Goal: Information Seeking & Learning: Check status

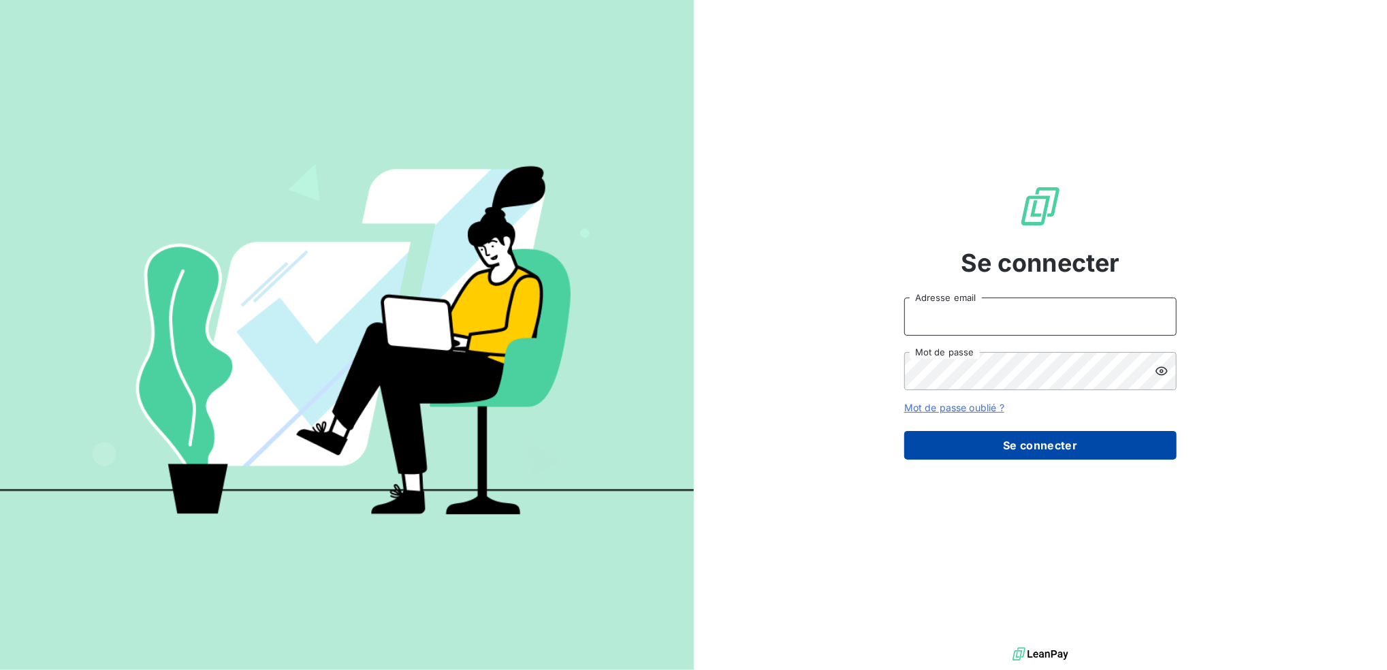
type input "[EMAIL_ADDRESS][DOMAIN_NAME]"
click at [1081, 458] on button "Se connecter" at bounding box center [1040, 445] width 272 height 29
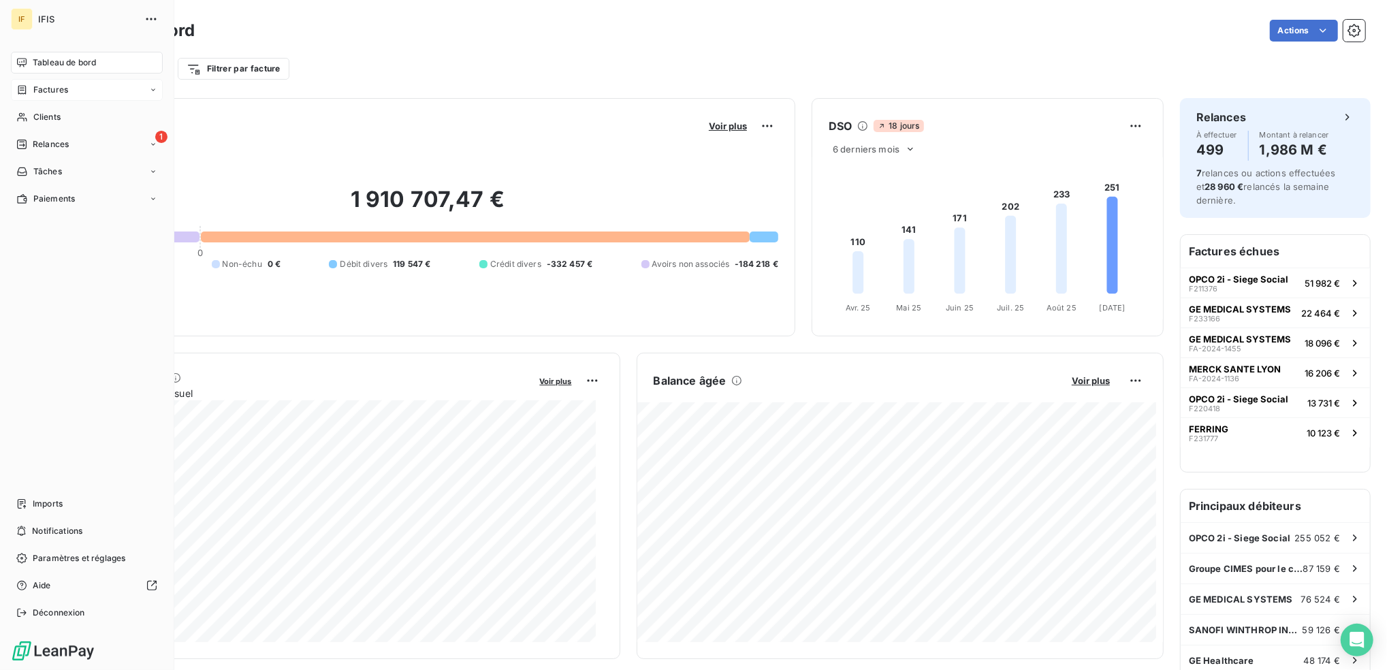
click at [114, 89] on div "Factures" at bounding box center [87, 90] width 152 height 22
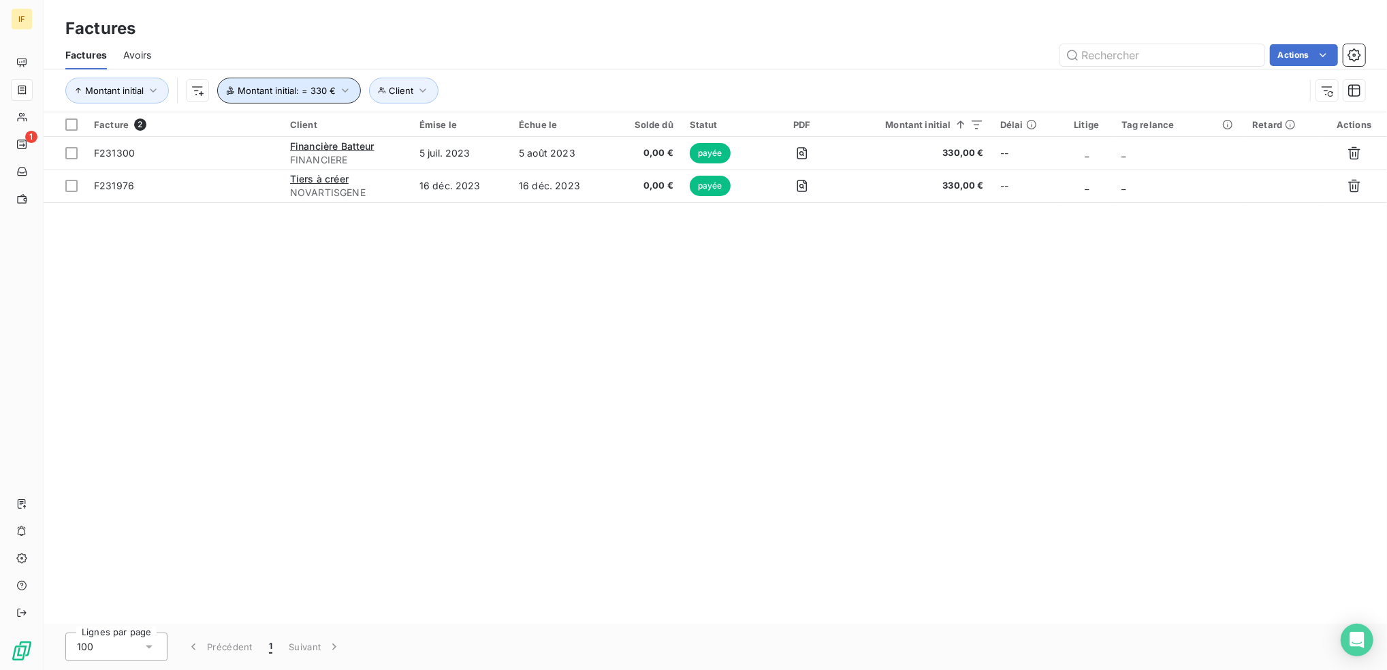
click at [343, 93] on icon "button" at bounding box center [345, 91] width 14 height 14
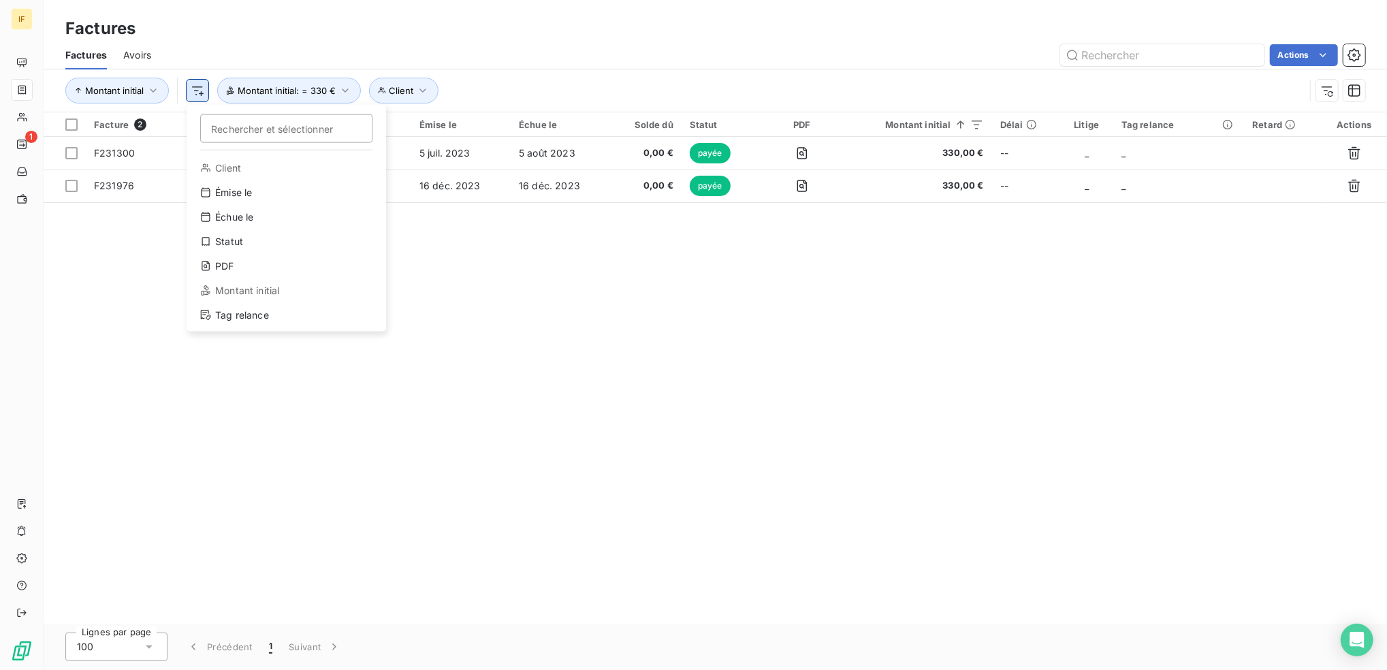
click at [203, 88] on html "IF 1 Factures Factures Avoirs Actions Montant initial Rechercher et sélectionne…" at bounding box center [693, 335] width 1387 height 670
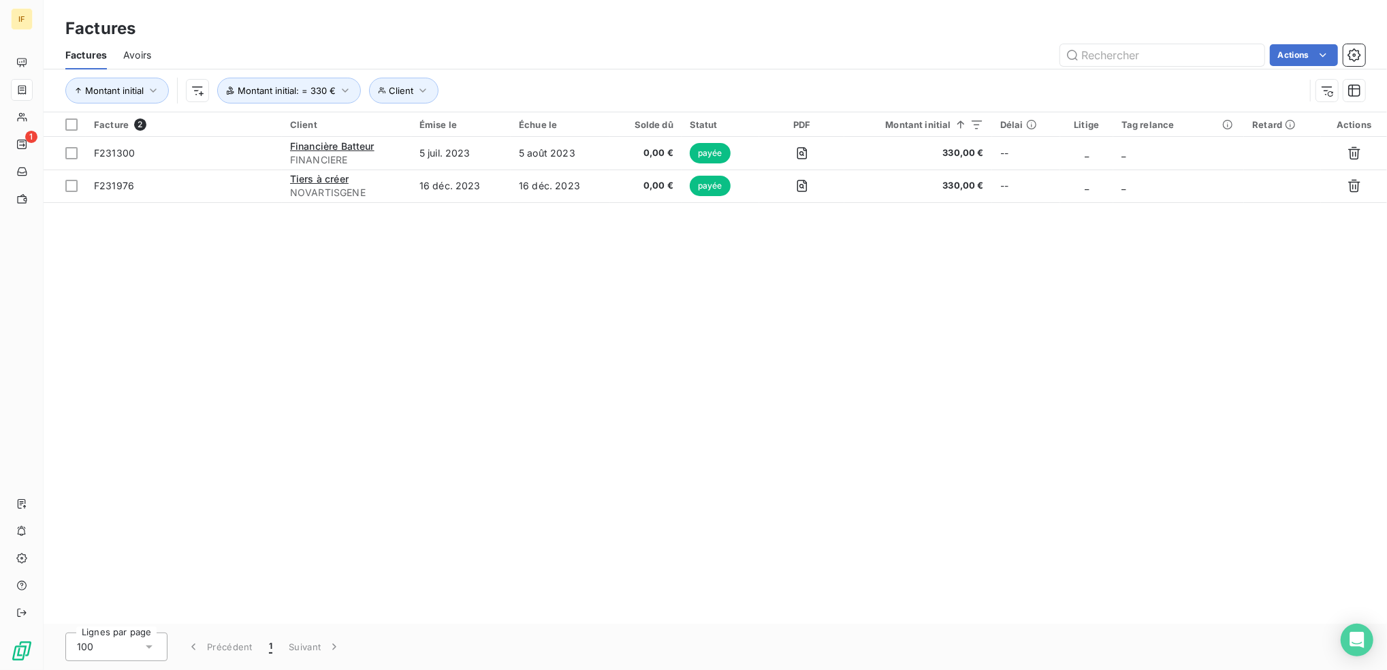
click at [427, 96] on html "IF 1 Factures Factures Avoirs Actions Montant initial Client Montant initial : …" at bounding box center [693, 335] width 1387 height 670
click at [417, 97] on button "Client" at bounding box center [404, 91] width 70 height 26
click at [560, 124] on div at bounding box center [620, 126] width 196 height 29
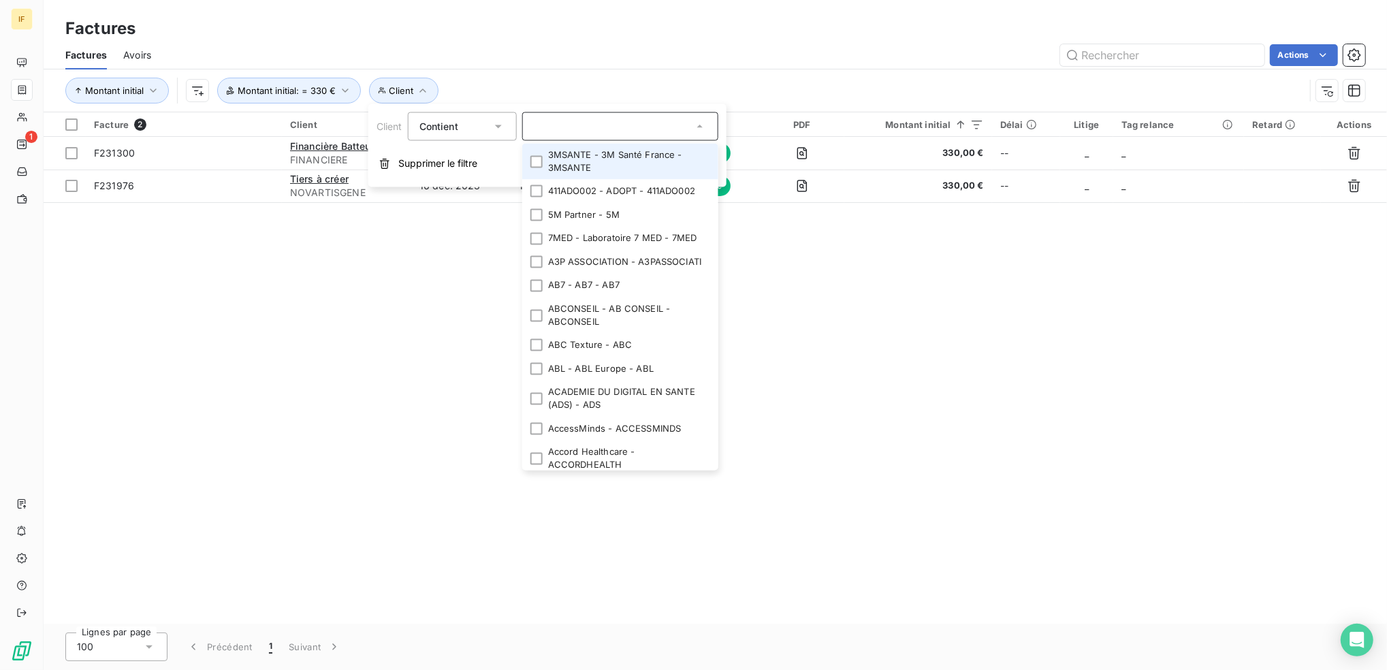
click at [379, 260] on div "Facture 2 Client Émise le Échue le Solde dû Statut PDF Montant initial Délai Li…" at bounding box center [716, 367] width 1344 height 511
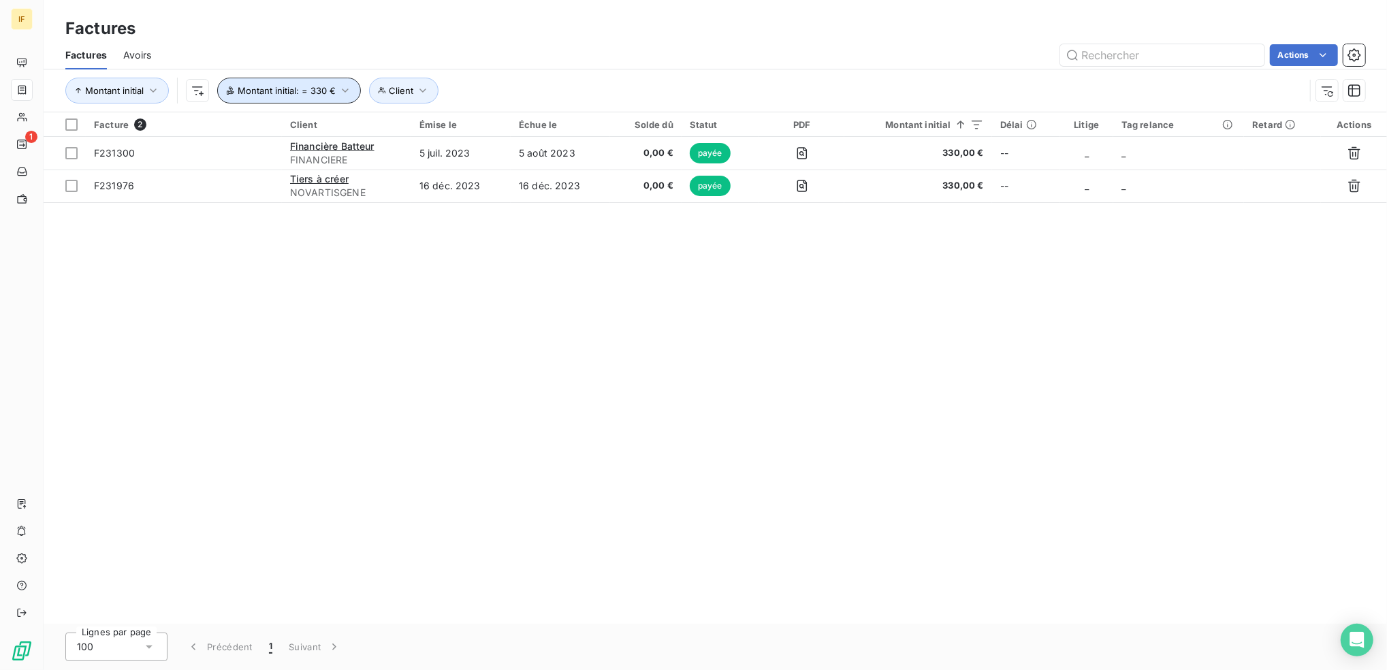
click at [347, 89] on icon "button" at bounding box center [345, 91] width 14 height 14
click at [415, 118] on div "égal à eq" at bounding box center [366, 126] width 143 height 29
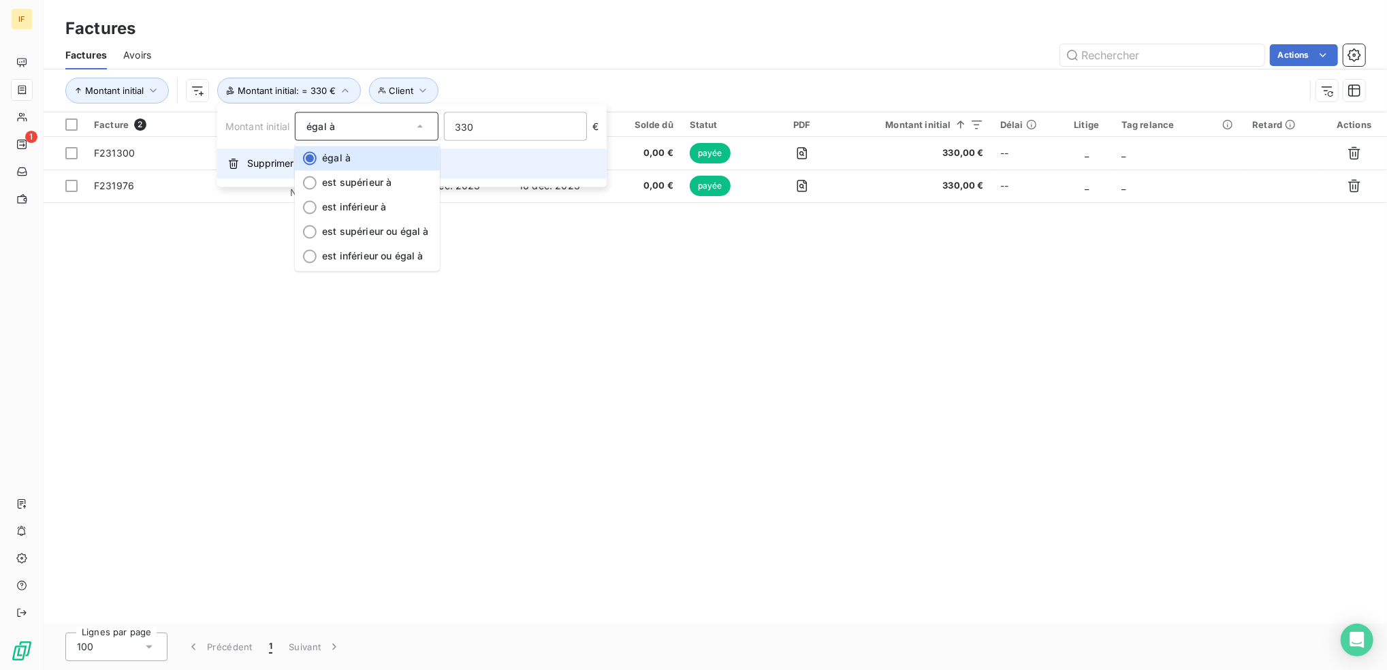
click at [253, 161] on span "Supprimer le filtre" at bounding box center [286, 164] width 79 height 14
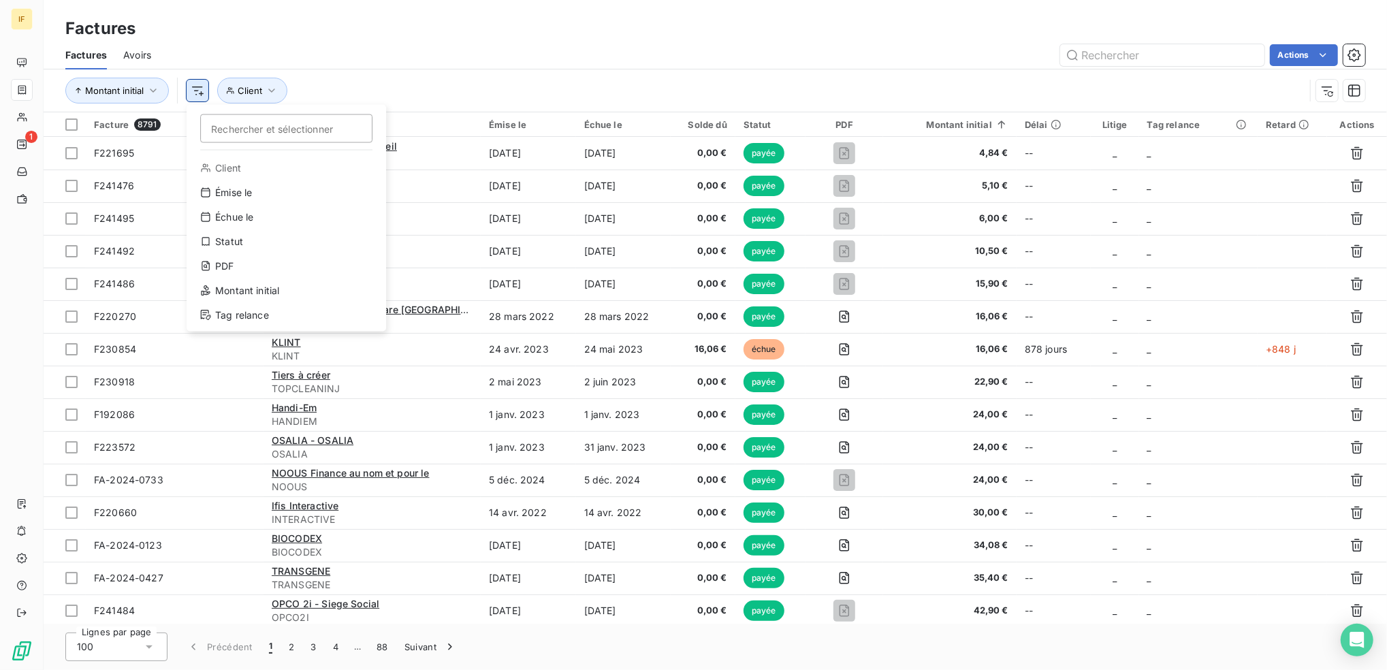
click at [194, 93] on html "IF 1 Factures Factures Avoirs Actions Montant initial Rechercher et sélectionne…" at bounding box center [693, 335] width 1387 height 670
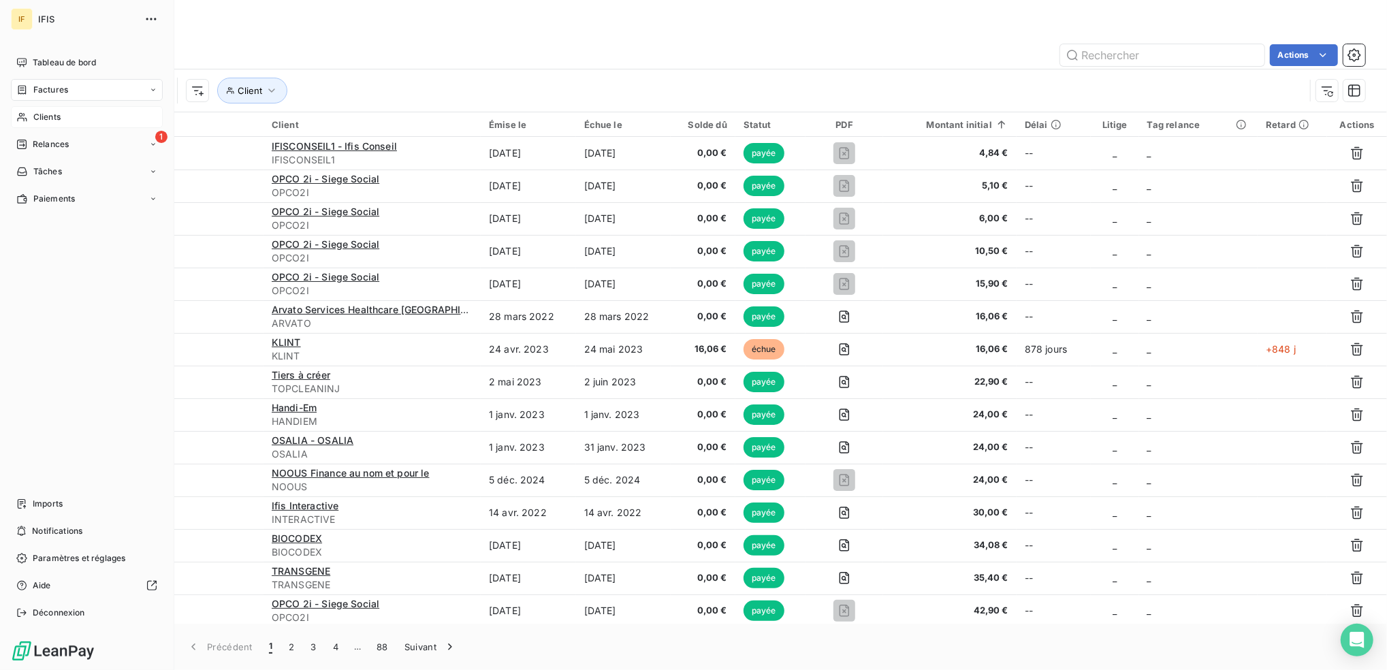
click at [29, 121] on html "IF IFIS Tableau de bord Factures Clients 1 Relances Tâches Paiements Imports No…" at bounding box center [693, 335] width 1387 height 670
click at [40, 118] on span "Clients" at bounding box center [46, 117] width 27 height 12
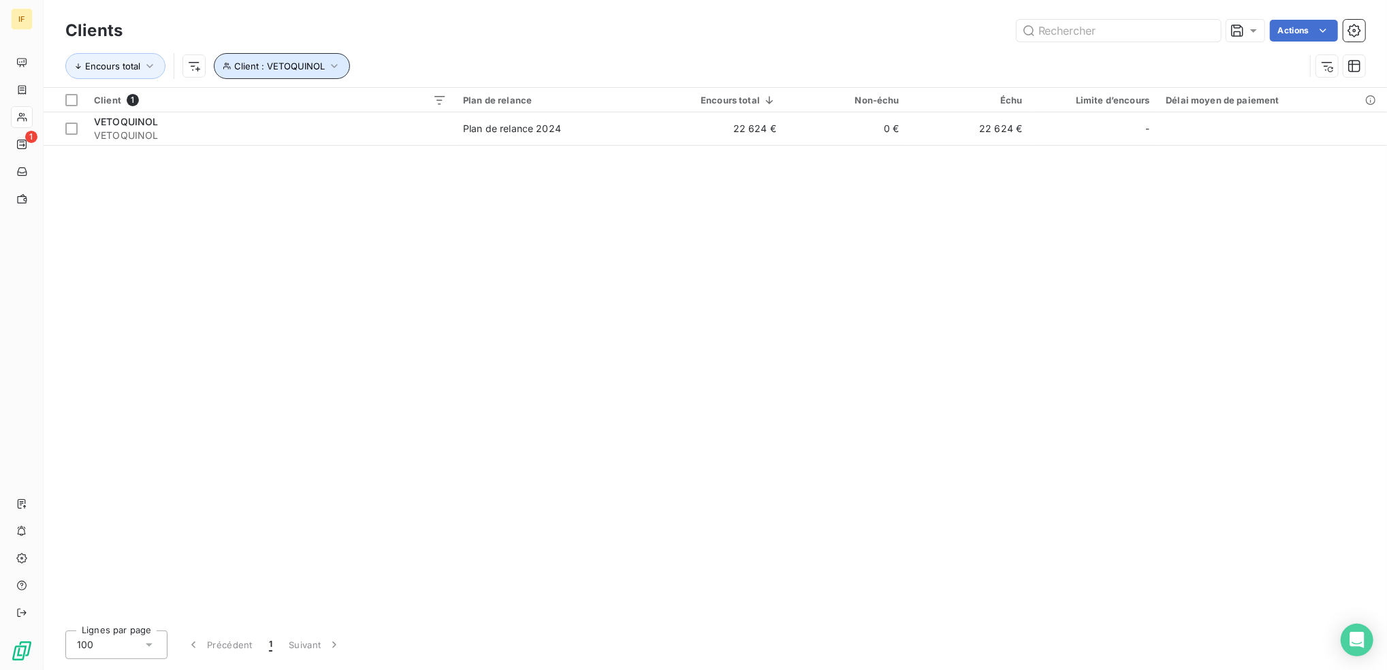
click at [328, 71] on icon "button" at bounding box center [335, 66] width 14 height 14
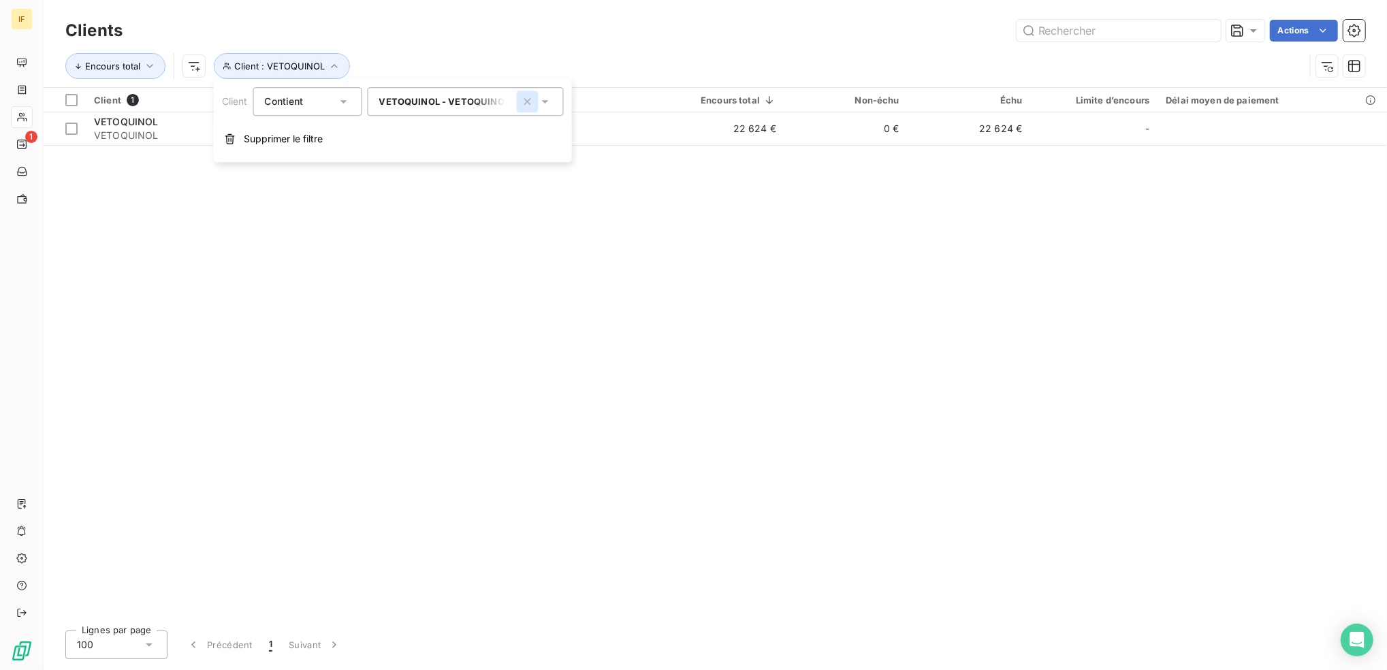
click at [521, 108] on icon "button" at bounding box center [528, 102] width 14 height 14
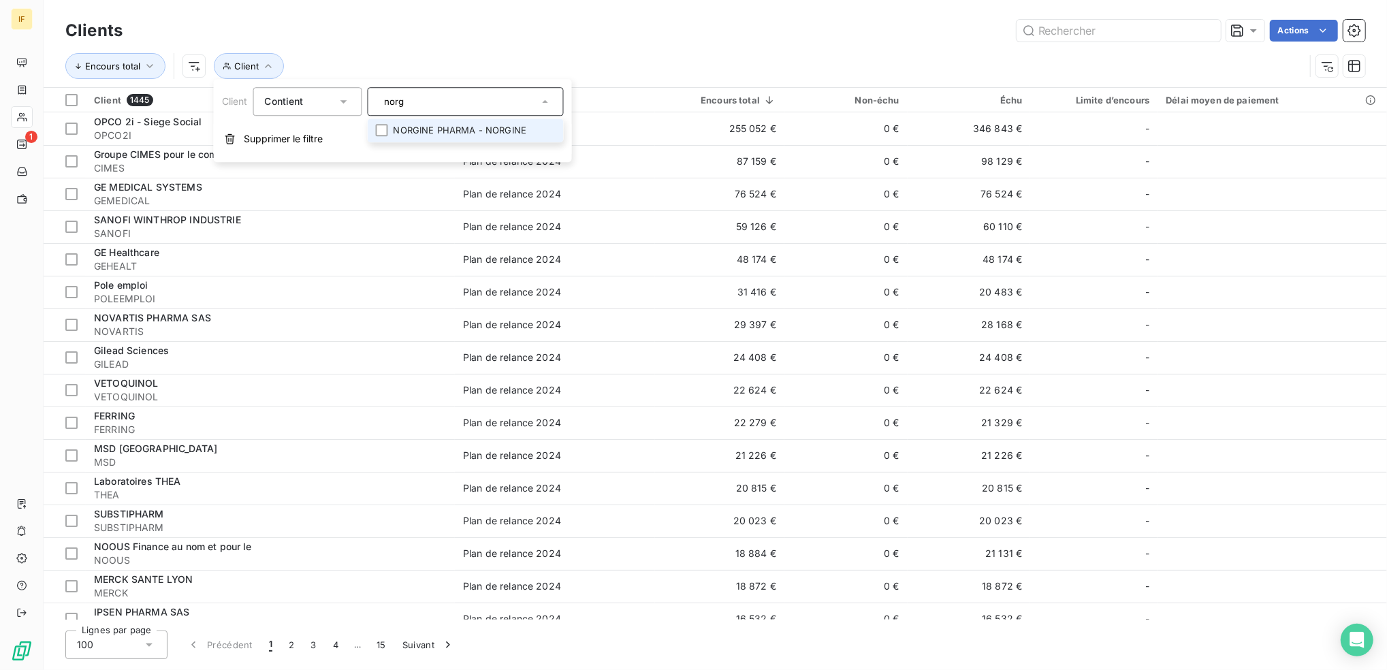
type input "norg"
click at [410, 124] on li "NORGINE PHARMA - NORGINE" at bounding box center [466, 130] width 196 height 24
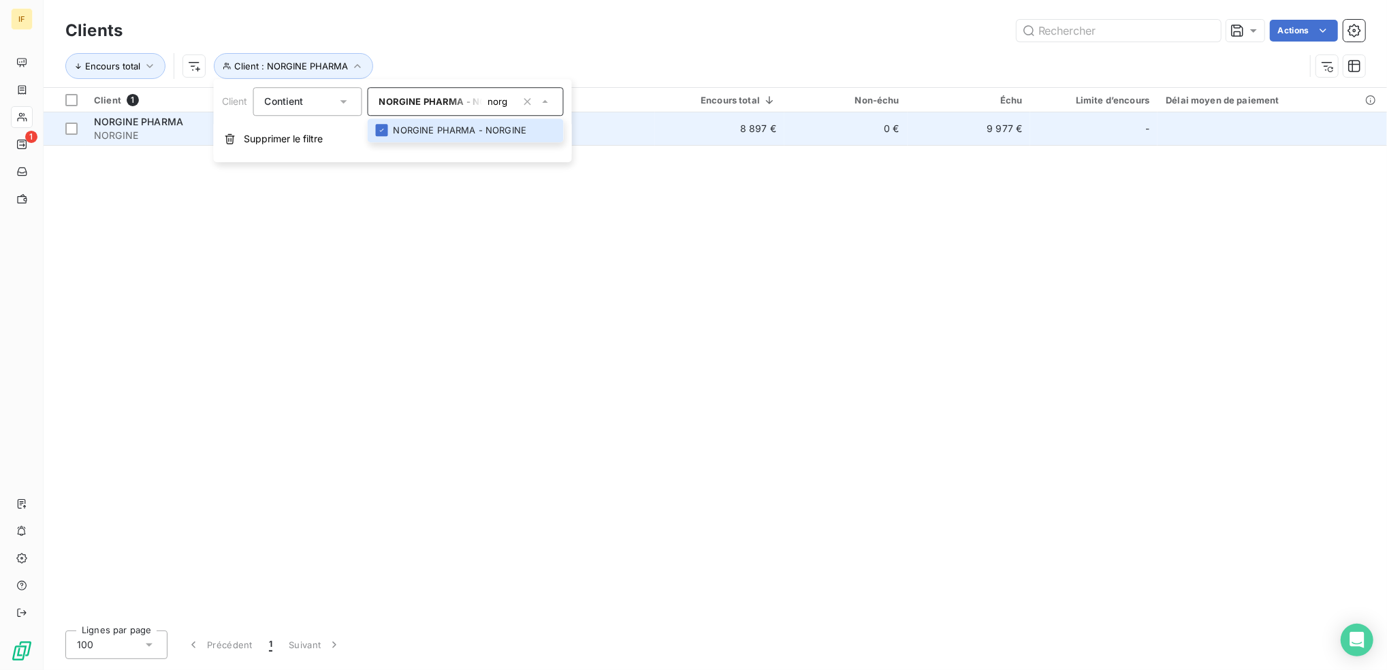
click at [738, 131] on td "8 897 €" at bounding box center [719, 128] width 129 height 33
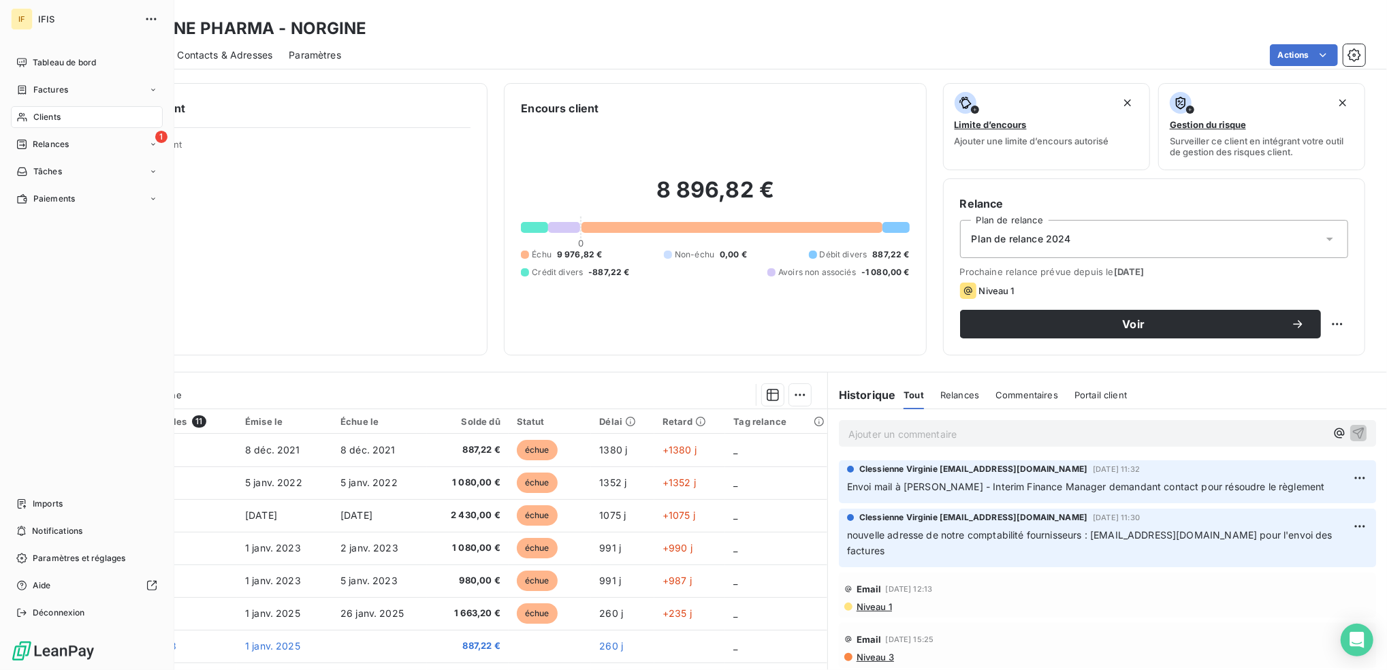
click at [86, 122] on div "Clients" at bounding box center [87, 117] width 152 height 22
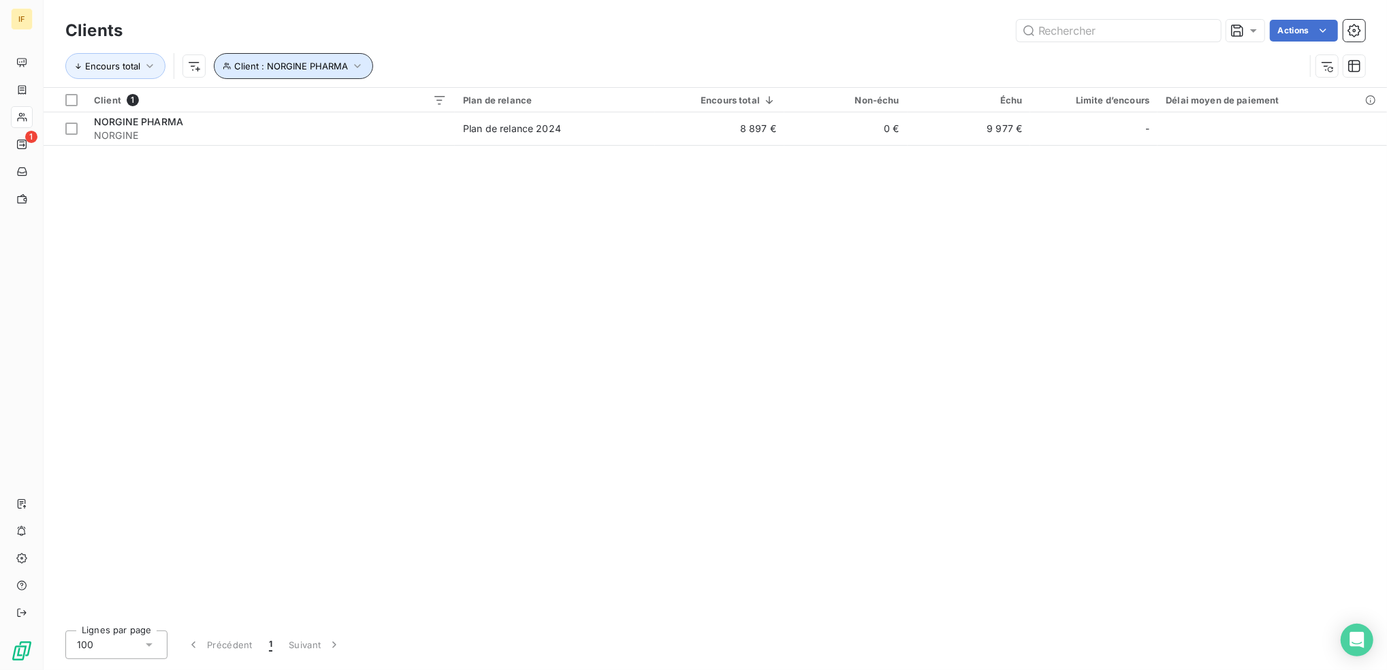
click at [358, 61] on icon "button" at bounding box center [358, 66] width 14 height 14
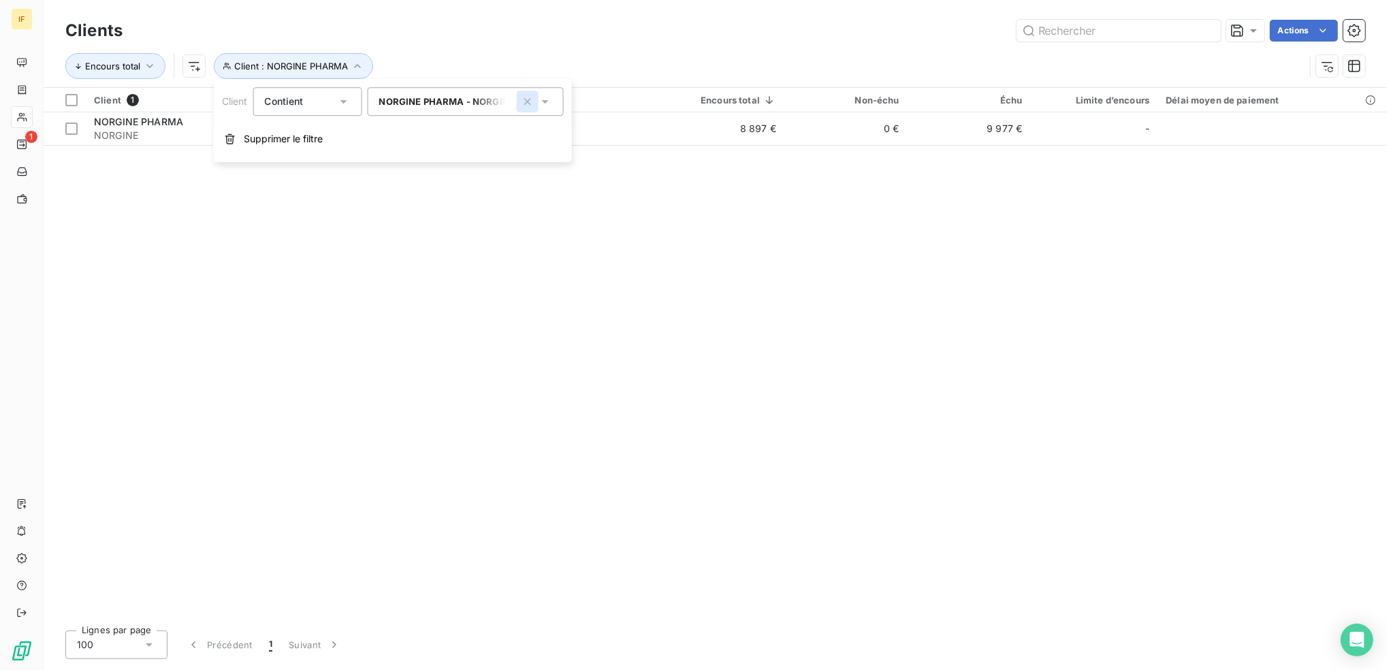
click at [531, 104] on icon "button" at bounding box center [528, 102] width 14 height 14
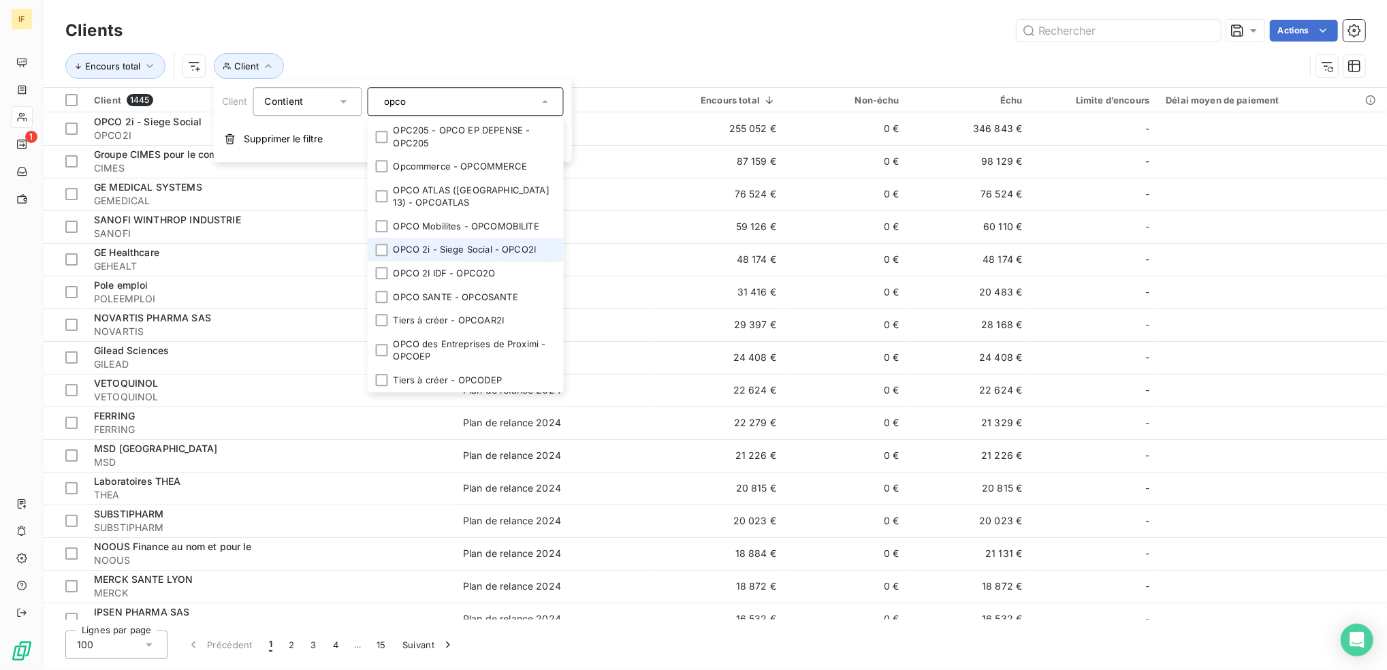
type input "opco"
click at [471, 251] on li "OPCO 2i - Siege Social - OPCO2I" at bounding box center [466, 250] width 196 height 24
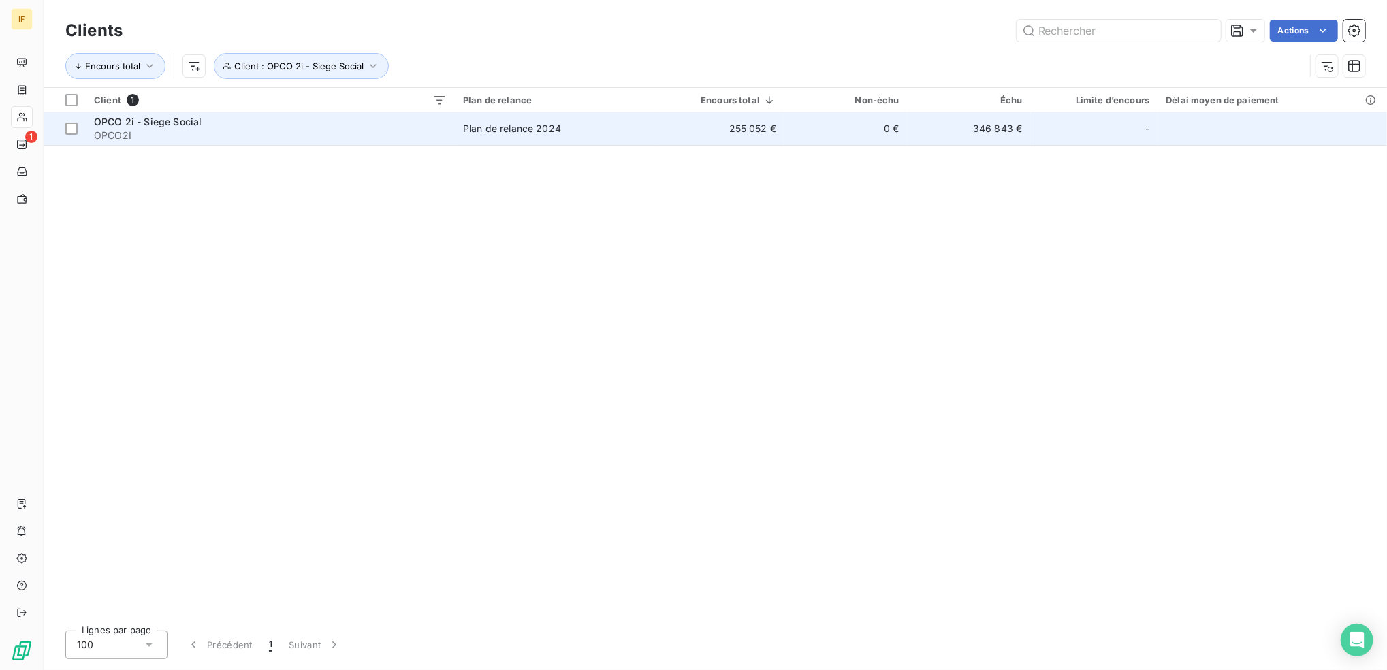
click at [744, 125] on td "255 052 €" at bounding box center [719, 128] width 129 height 33
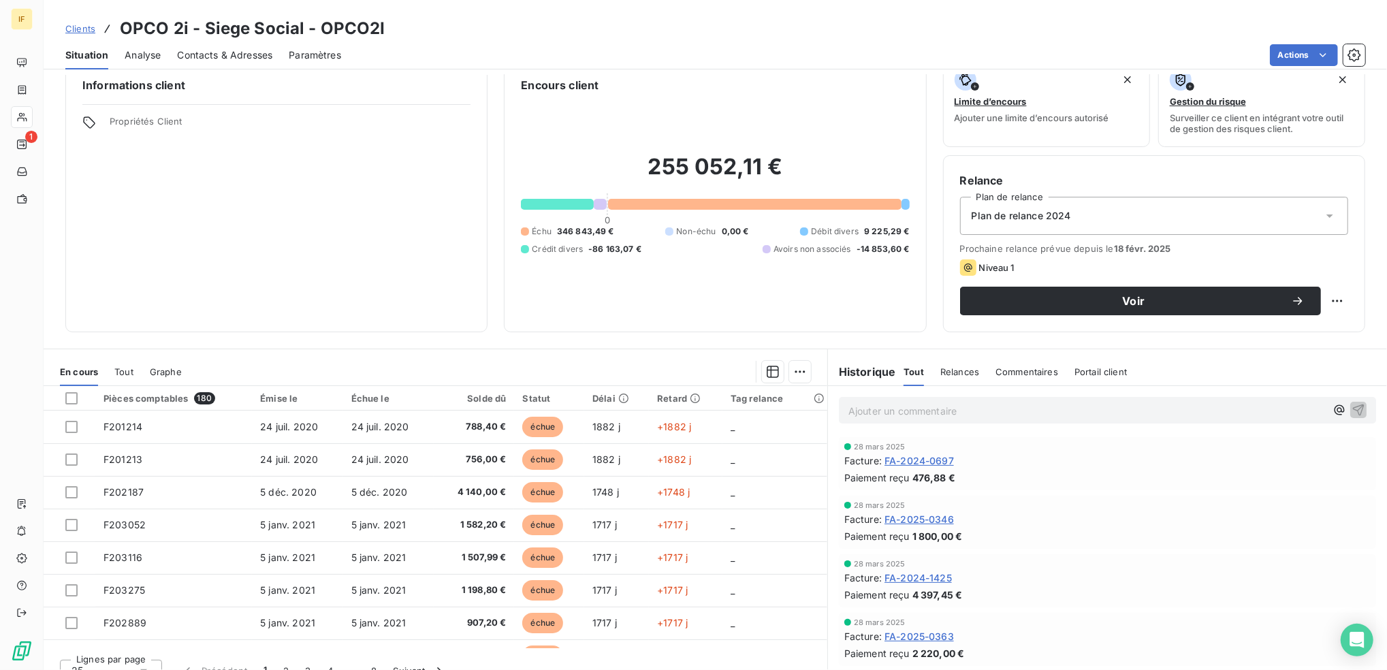
scroll to position [42, 0]
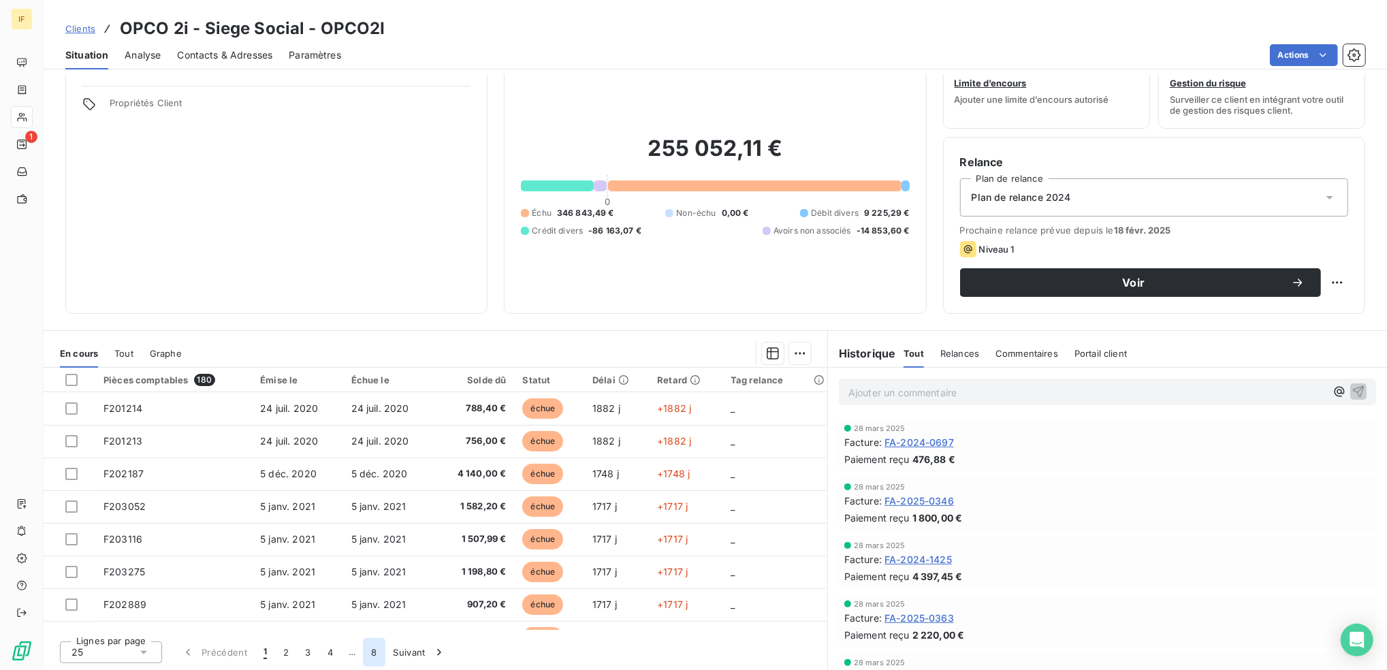
click at [372, 657] on button "8" at bounding box center [374, 652] width 22 height 29
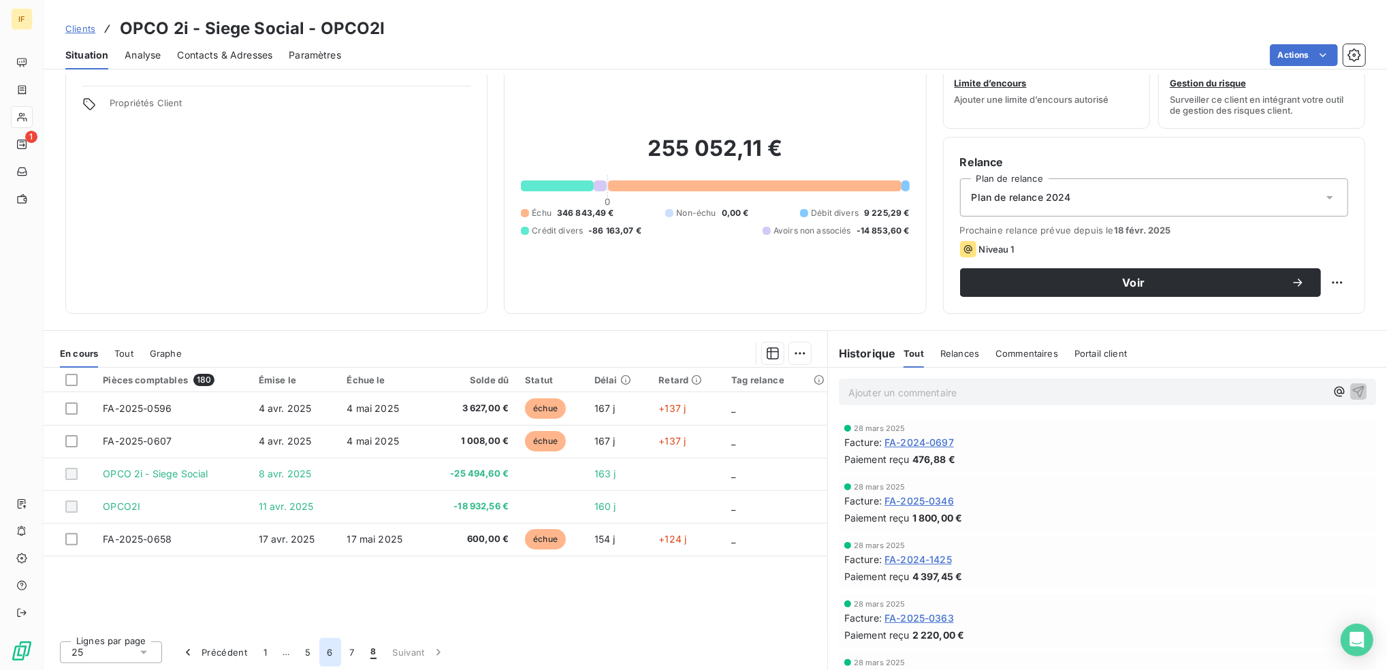
click at [332, 659] on button "6" at bounding box center [330, 652] width 22 height 29
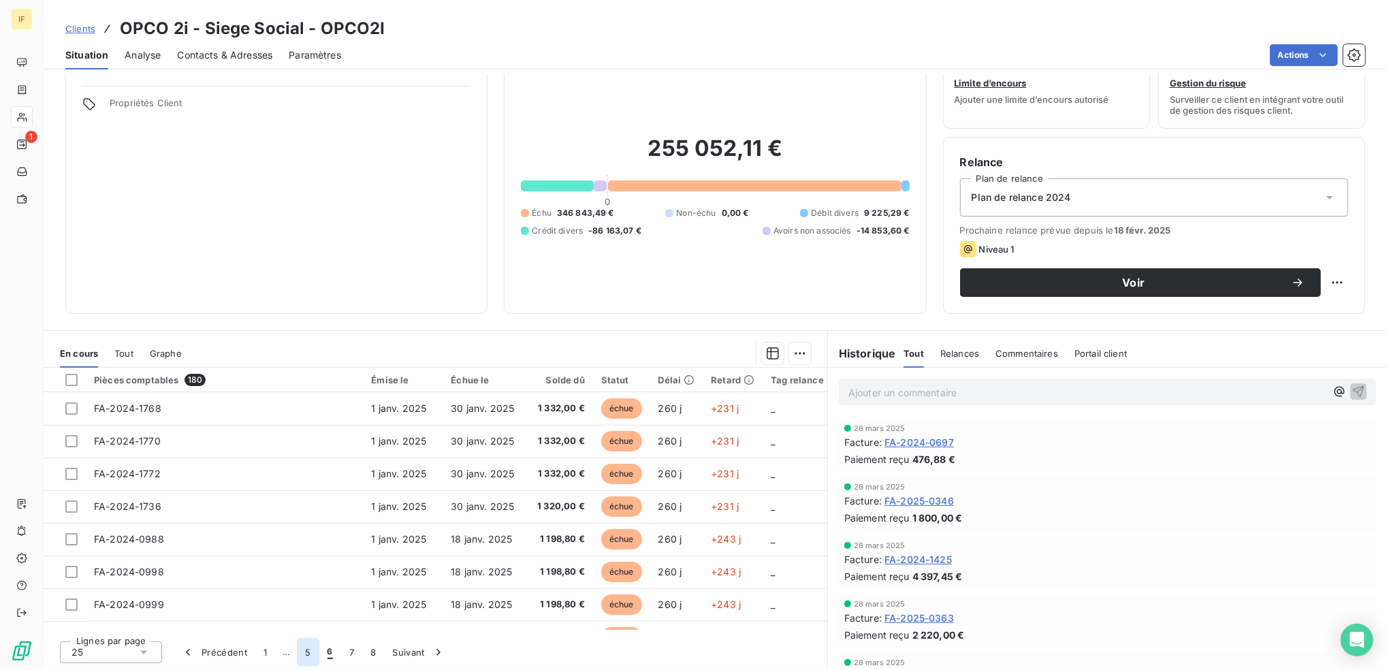
click at [302, 655] on button "5" at bounding box center [308, 652] width 22 height 29
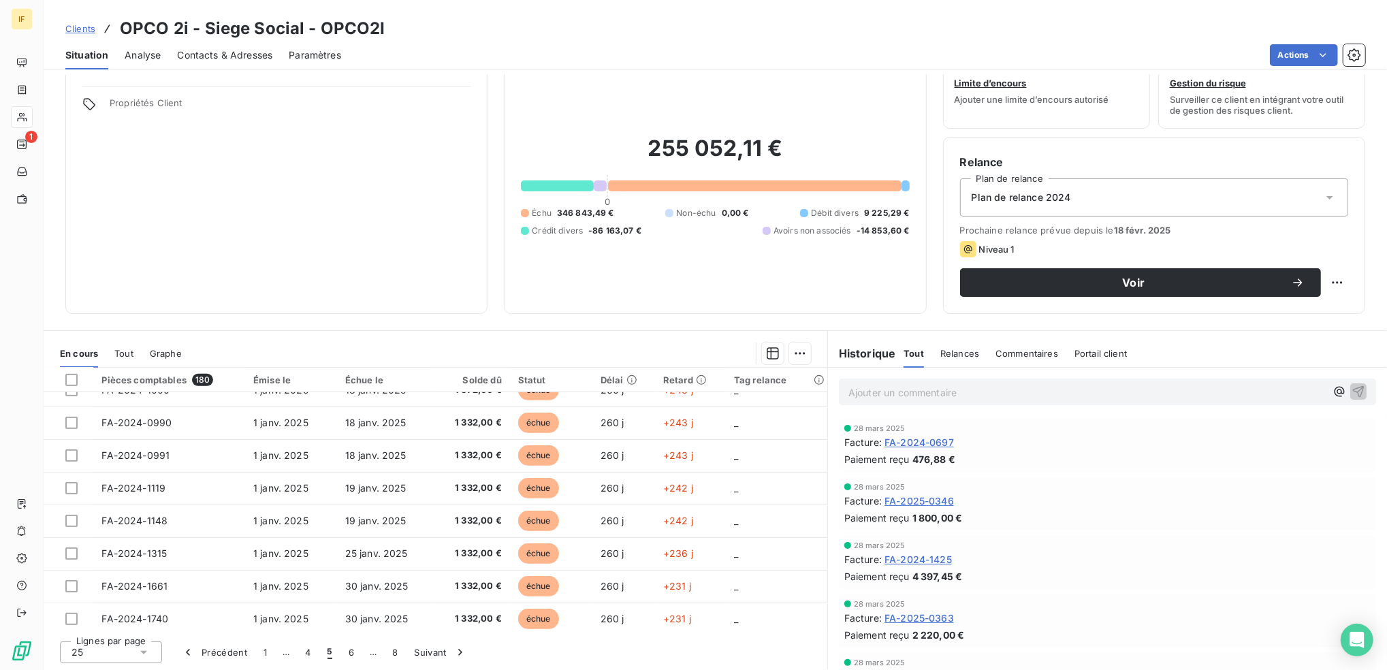
scroll to position [580, 0]
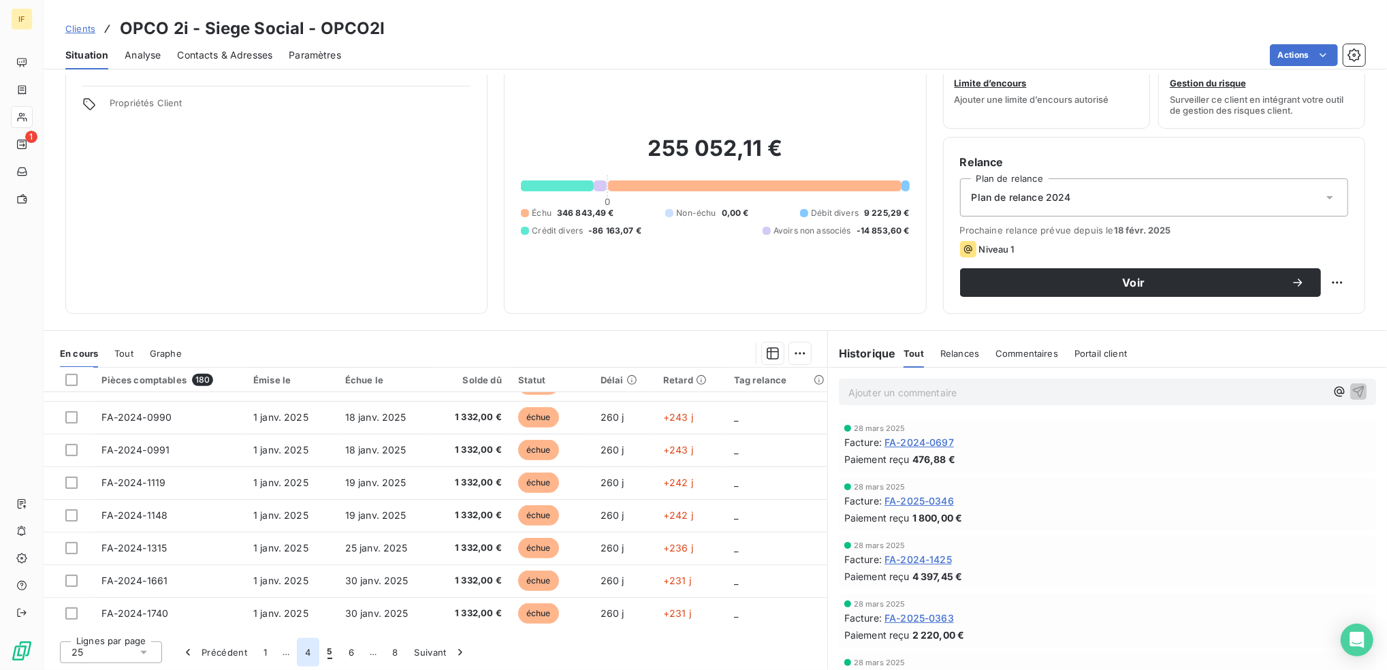
click at [313, 652] on button "4" at bounding box center [308, 652] width 22 height 29
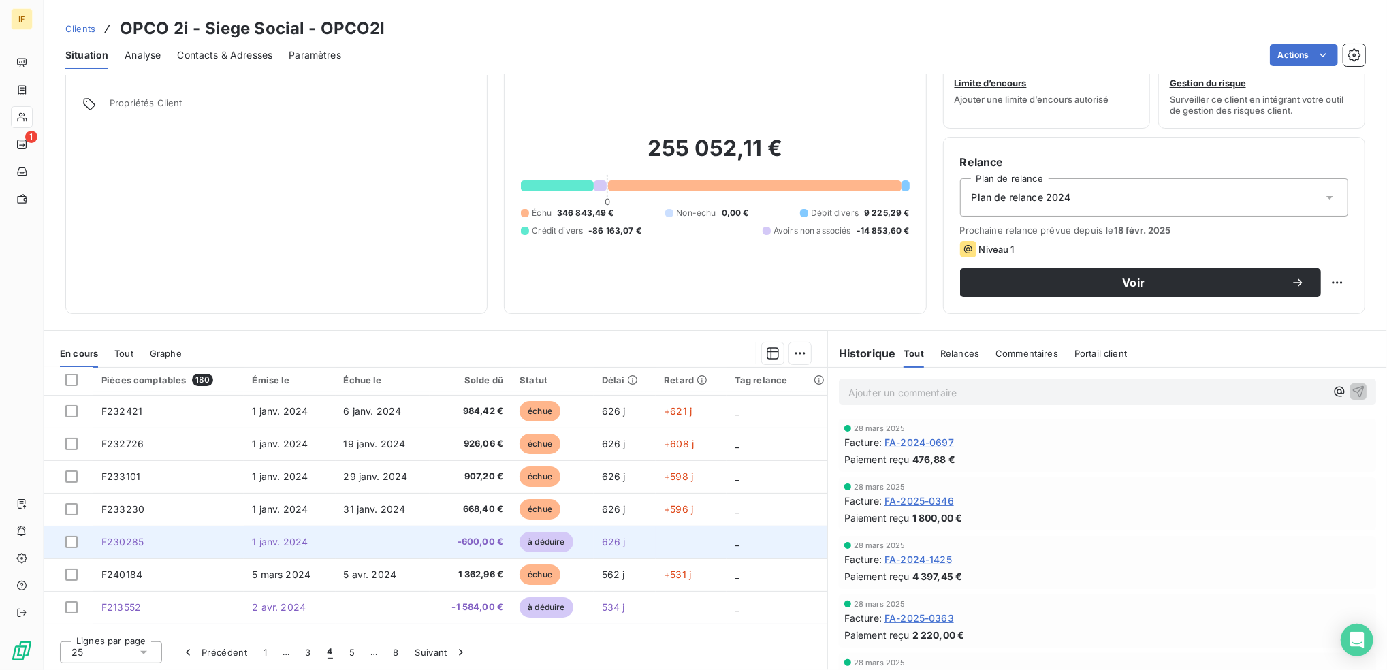
scroll to position [216, 0]
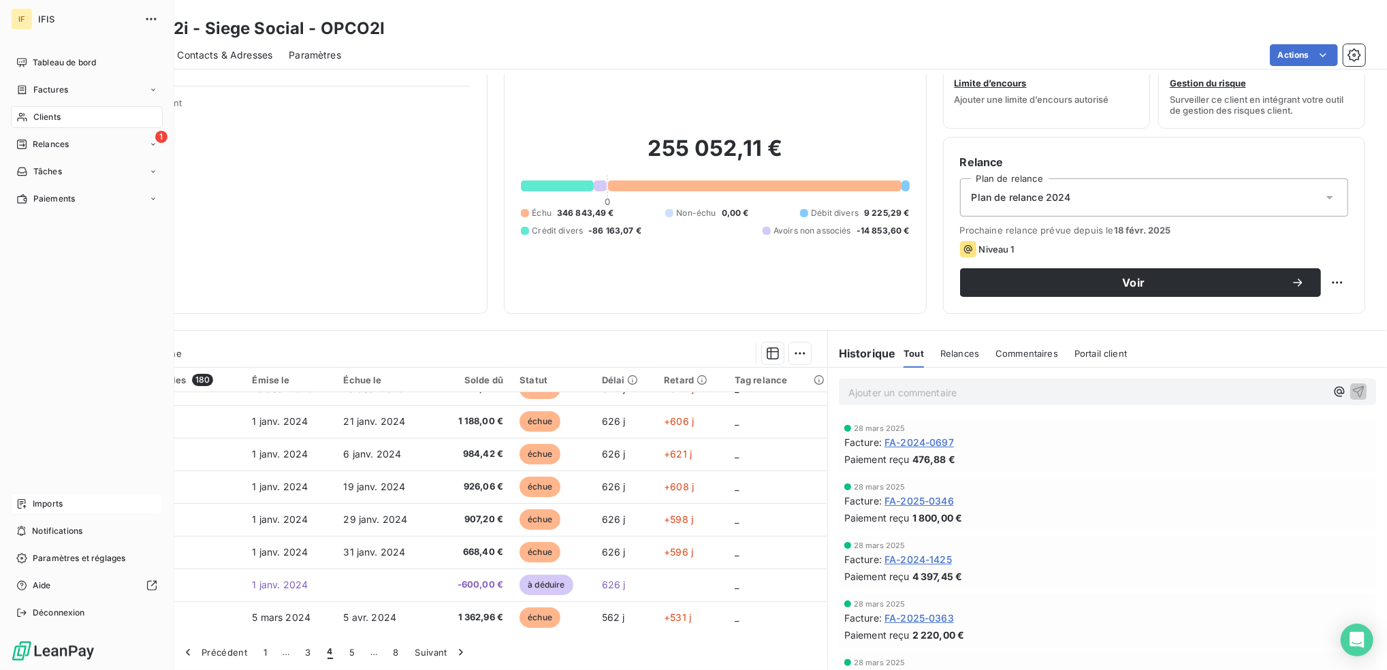
click at [31, 507] on div "Imports" at bounding box center [87, 504] width 152 height 22
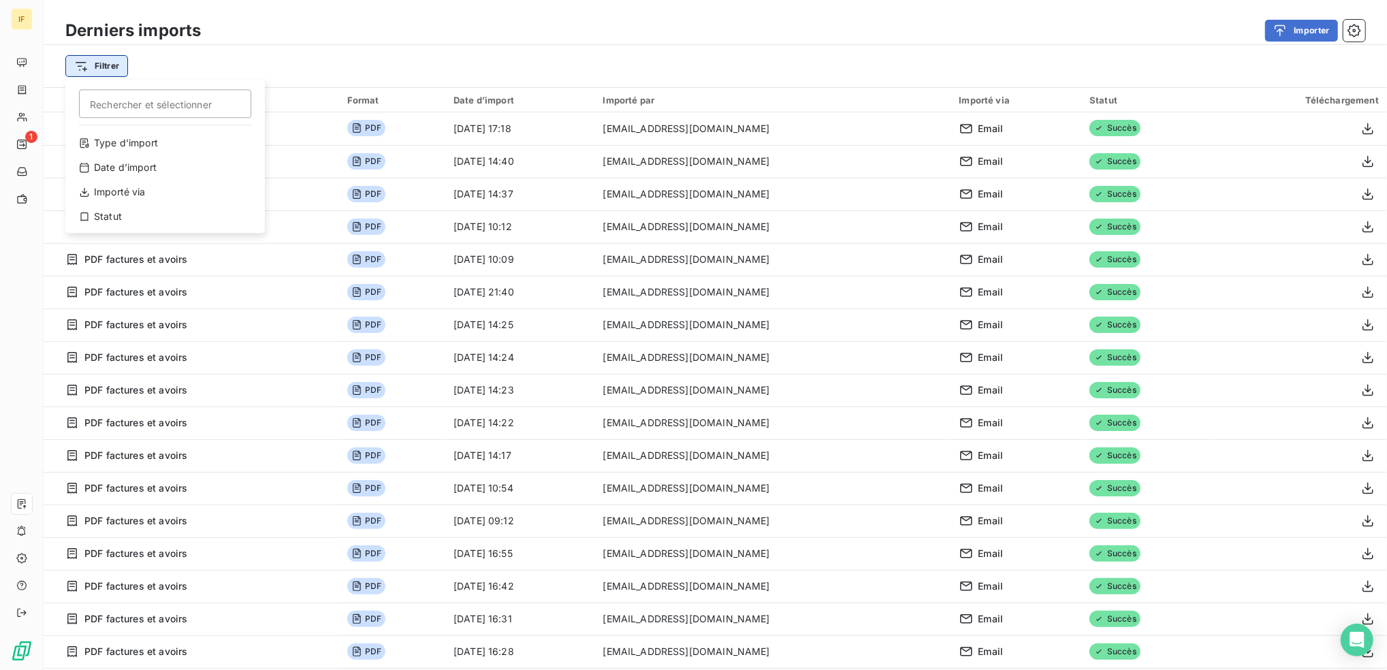
click at [106, 74] on html "IF 1 Derniers imports Importer Filtrer Rechercher et sélectionner Type d’import…" at bounding box center [693, 335] width 1387 height 670
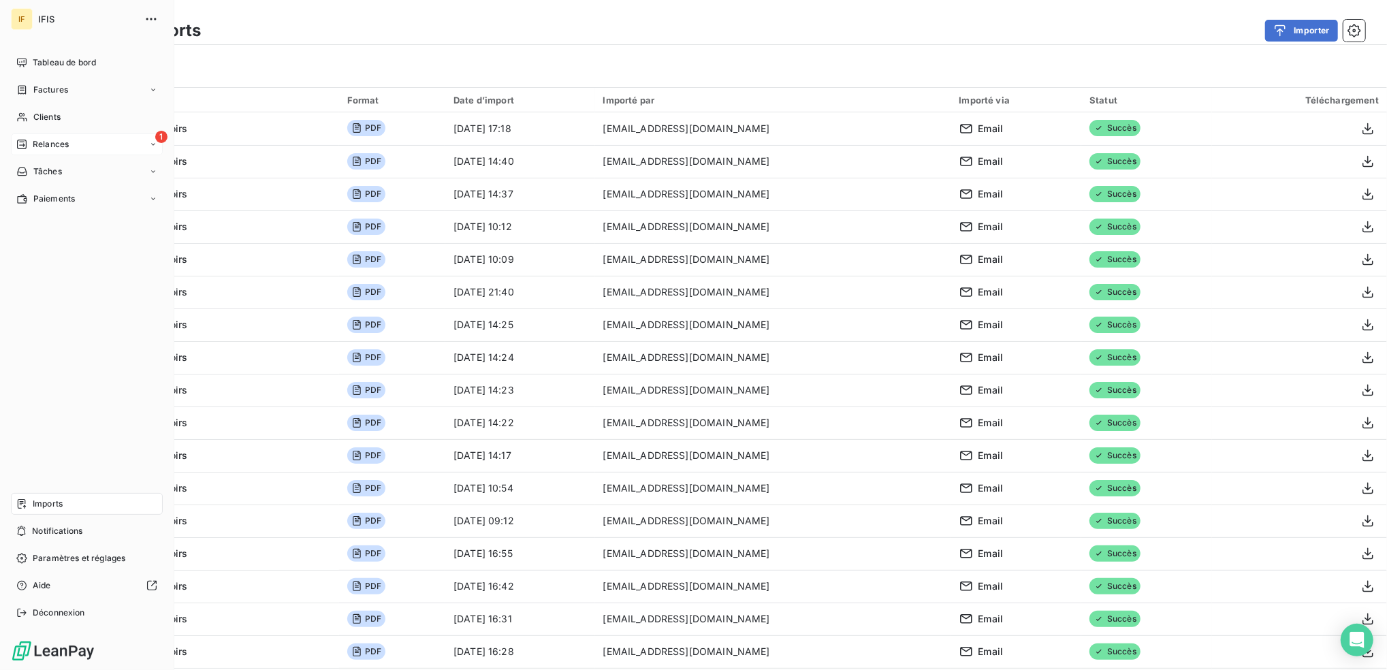
click at [29, 142] on html "IF IFIS Tableau de bord Factures Clients 1 Relances Tâches Paiements Imports No…" at bounding box center [693, 335] width 1387 height 670
click at [76, 84] on div "Factures" at bounding box center [87, 90] width 152 height 22
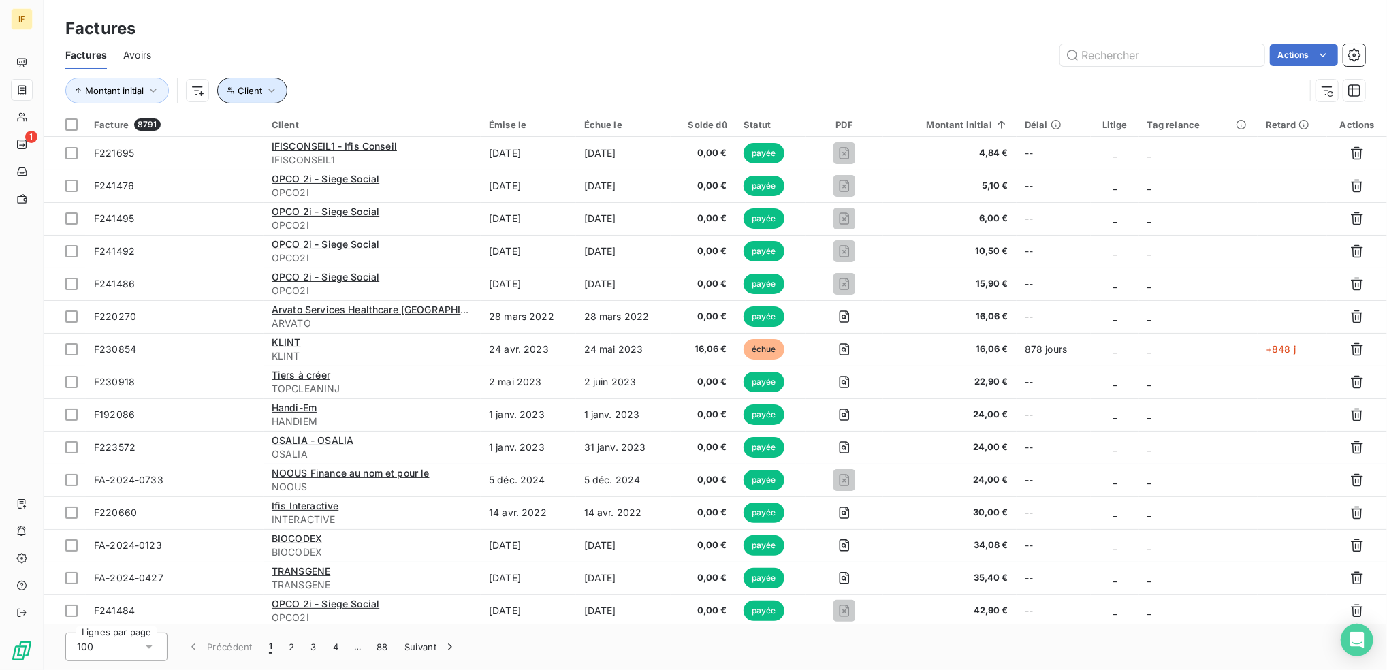
click at [268, 95] on icon "button" at bounding box center [272, 91] width 14 height 14
click at [412, 131] on div at bounding box center [469, 126] width 196 height 29
click at [142, 88] on span "Montant initial" at bounding box center [114, 90] width 59 height 11
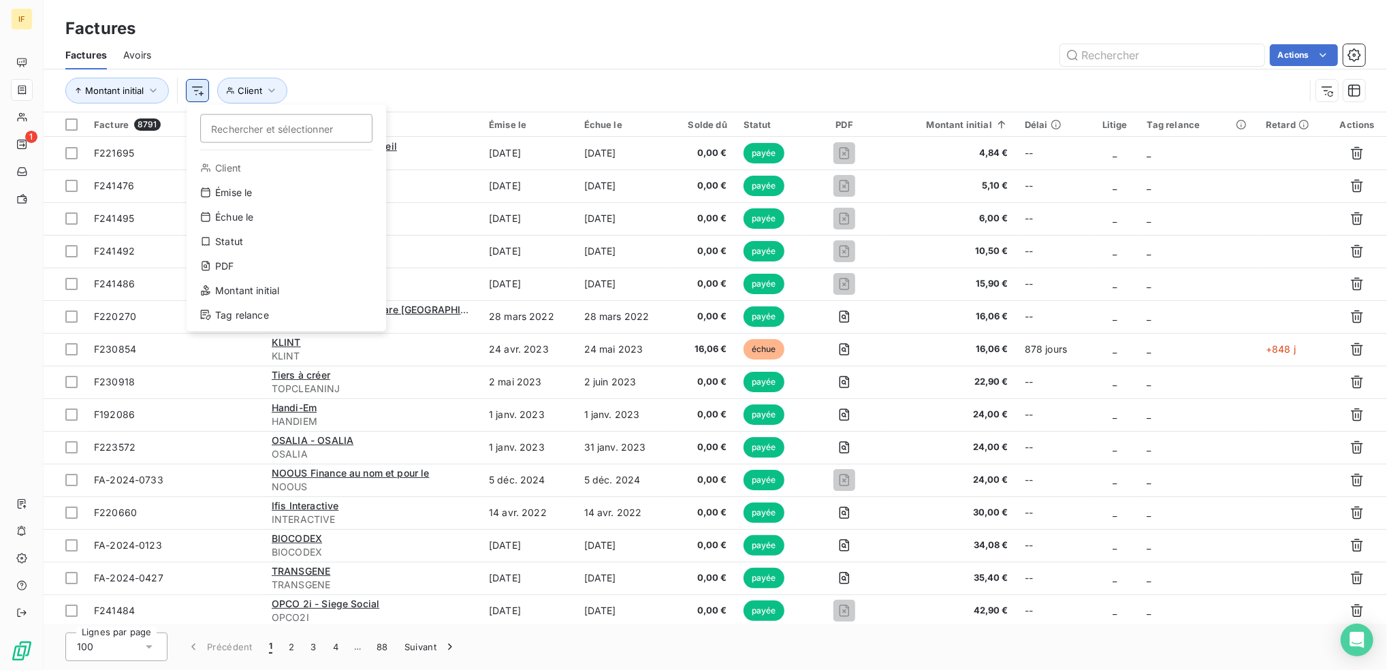
click at [202, 91] on html "IF 1 Factures Factures Avoirs Actions Montant initial Rechercher et sélectionne…" at bounding box center [693, 335] width 1387 height 670
click at [1329, 97] on html "IF 1 Factures Factures Avoirs Actions Montant initial Rechercher et sélectionne…" at bounding box center [693, 335] width 1387 height 670
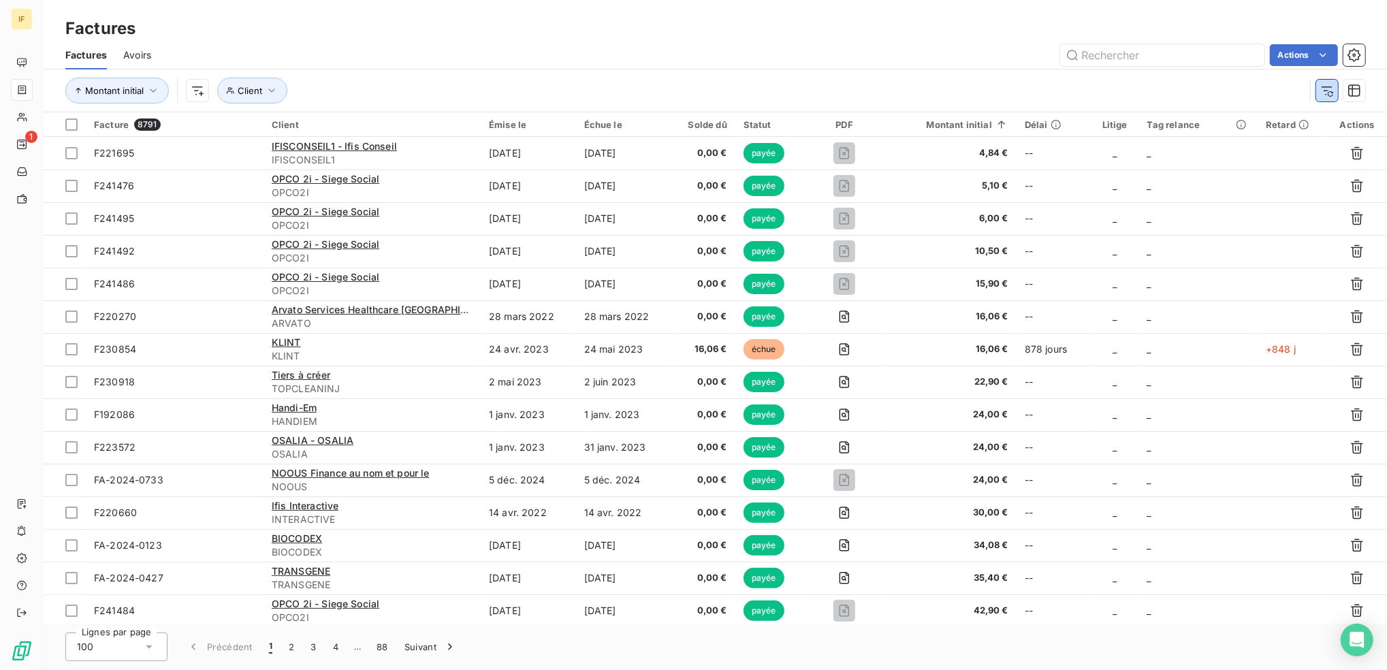
click at [1329, 97] on icon "button" at bounding box center [1327, 91] width 14 height 14
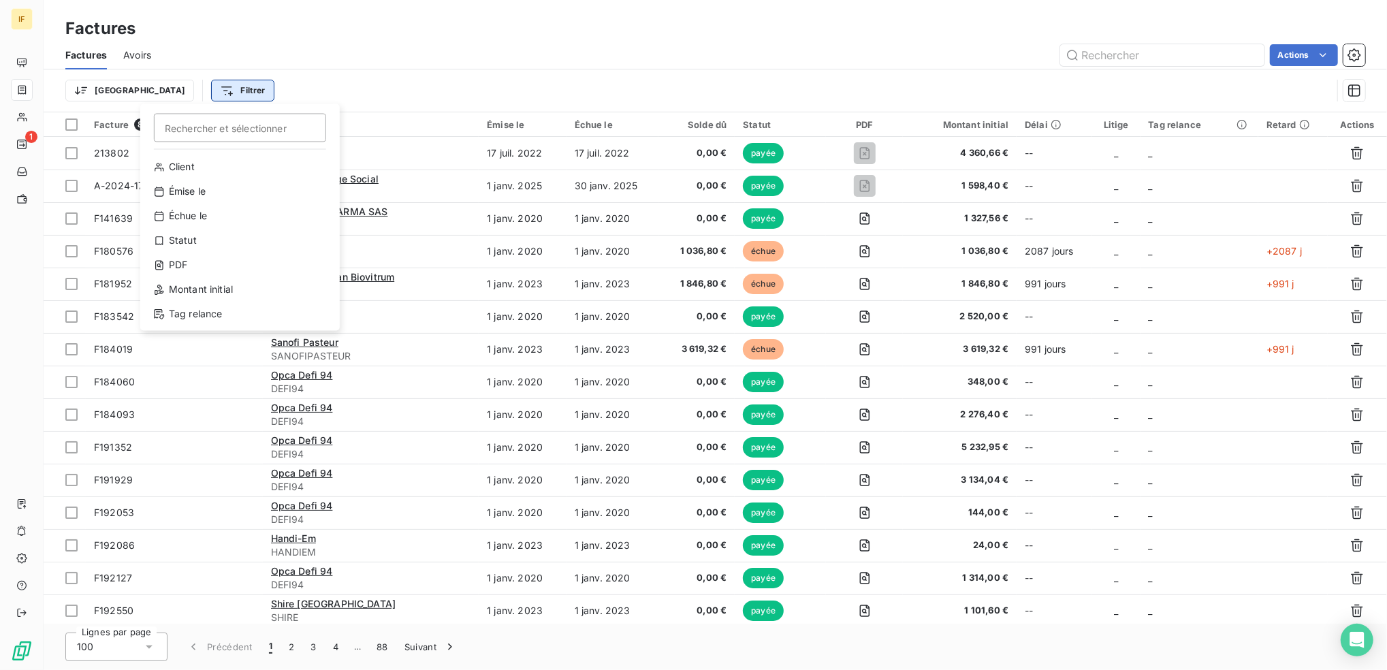
click at [165, 95] on html "IF 1 Factures Factures Avoirs Actions Trier Filtrer Rechercher et sélectionner …" at bounding box center [693, 335] width 1387 height 670
